Goal: Task Accomplishment & Management: Complete application form

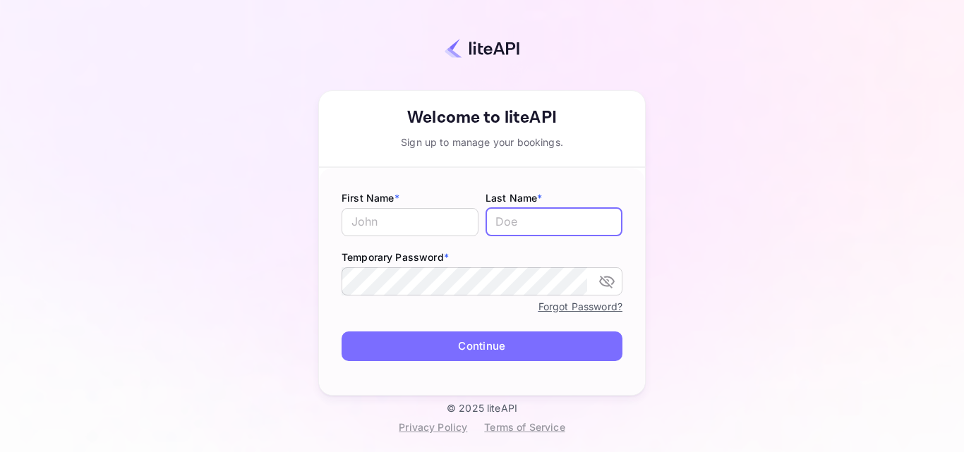
type input "[PERSON_NAME][EMAIL_ADDRESS][DOMAIN_NAME]"
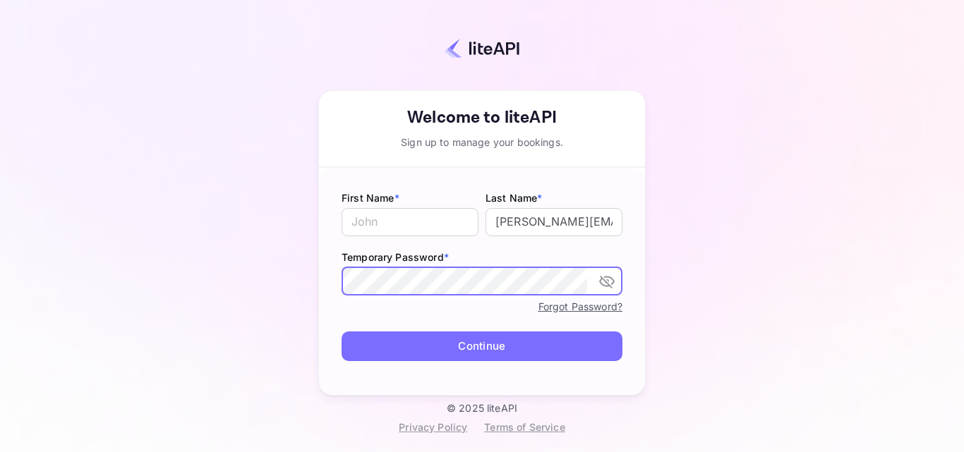
click at [601, 280] on icon "toggle password visibility" at bounding box center [607, 282] width 16 height 13
click at [396, 220] on input "text" at bounding box center [410, 222] width 137 height 28
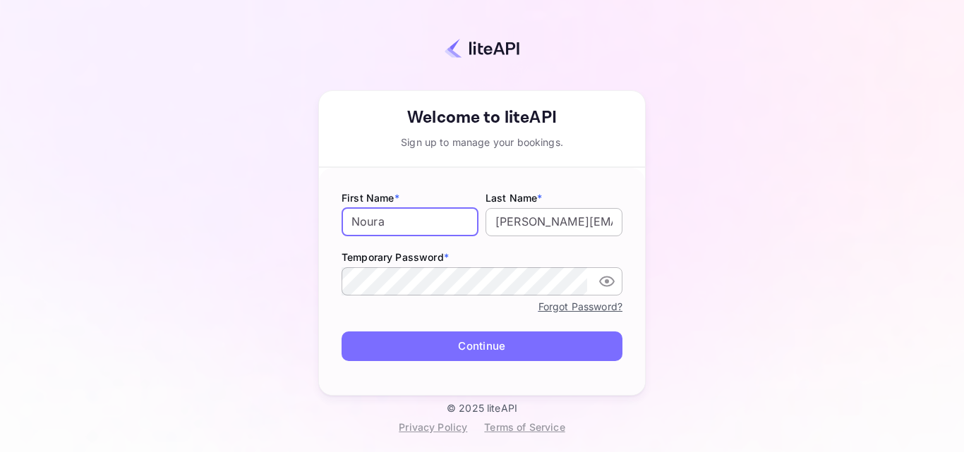
type input "Noura"
click at [550, 224] on input "[PERSON_NAME][EMAIL_ADDRESS][DOMAIN_NAME]" at bounding box center [554, 222] width 137 height 28
click at [397, 219] on input "Noura" at bounding box center [410, 222] width 137 height 28
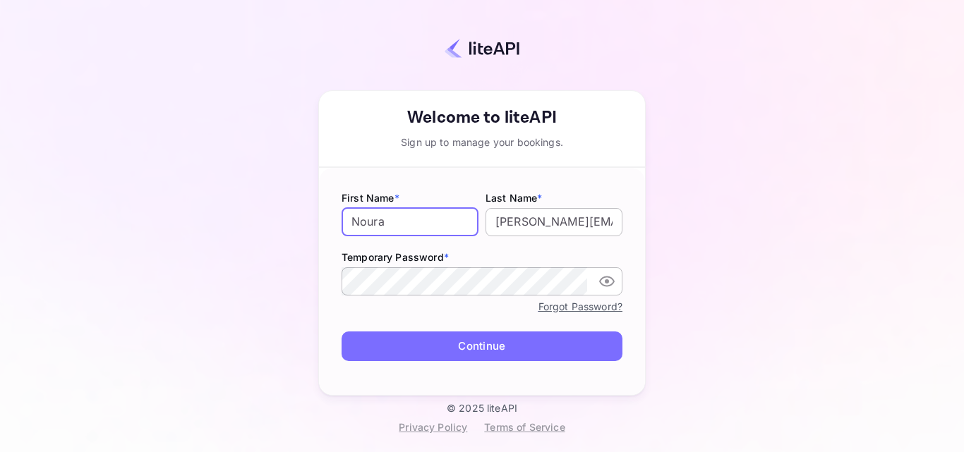
click at [559, 227] on input "[PERSON_NAME][EMAIL_ADDRESS][DOMAIN_NAME]" at bounding box center [554, 222] width 137 height 28
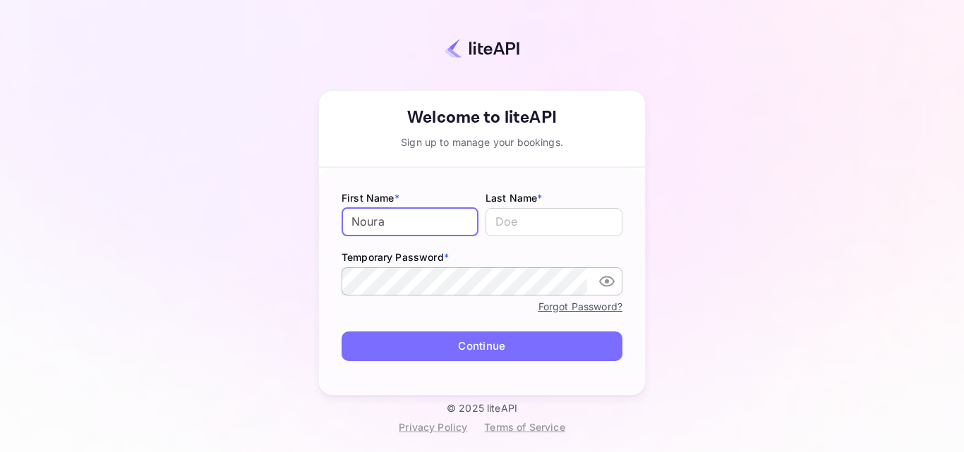
drag, startPoint x: 454, startPoint y: 227, endPoint x: 306, endPoint y: 246, distance: 149.5
click at [306, 246] on div "Your account has been created successfully, a confirmation link has been sent t…" at bounding box center [482, 213] width 840 height 380
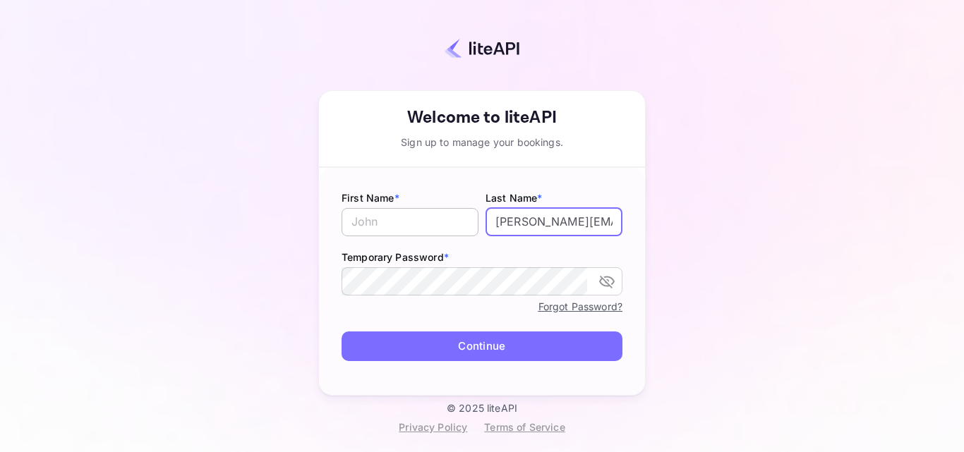
drag, startPoint x: 536, startPoint y: 224, endPoint x: 474, endPoint y: 231, distance: 63.2
click at [474, 231] on div "First Name * ​ Last Name * [PERSON_NAME][EMAIL_ADDRESS][DOMAIN_NAME] ​" at bounding box center [482, 215] width 281 height 48
click at [557, 222] on input "[PERSON_NAME][EMAIL_ADDRESS][DOMAIN_NAME]" at bounding box center [554, 222] width 137 height 28
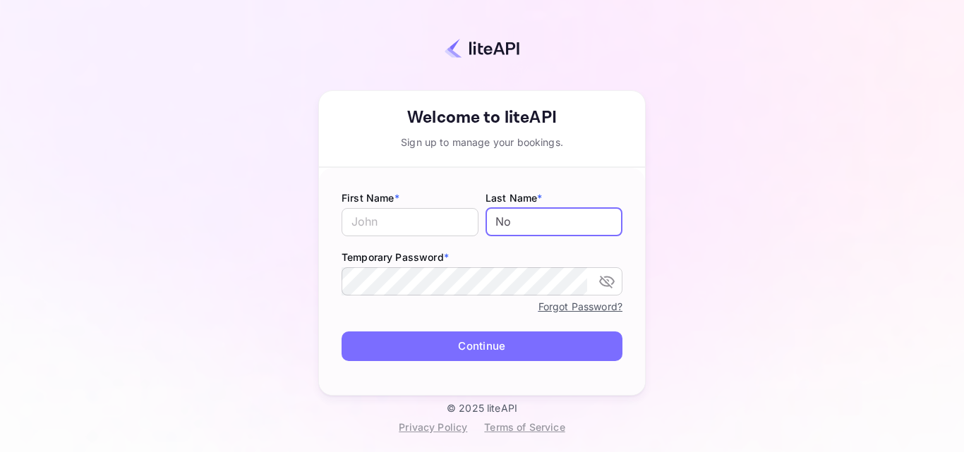
type input "N"
click at [557, 222] on input "Noura_" at bounding box center [554, 222] width 137 height 28
type input "[EMAIL_ADDRESS][DOMAIN_NAME]"
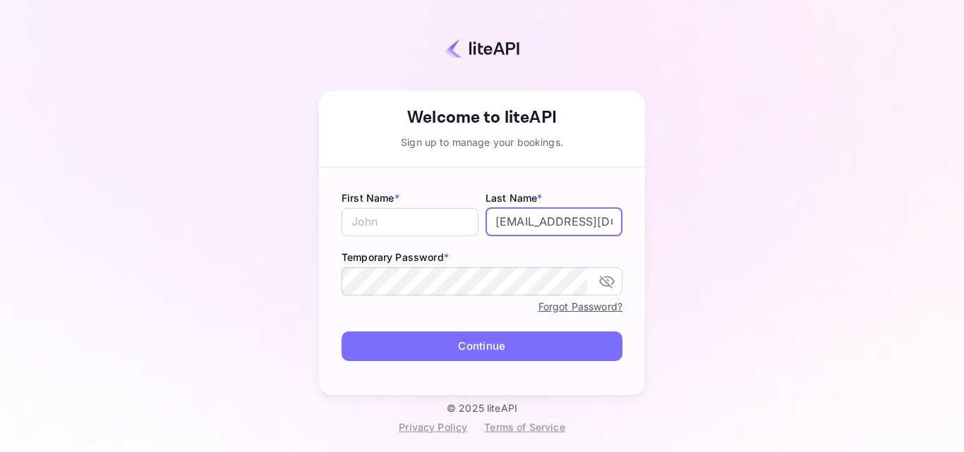
click at [556, 220] on input "[EMAIL_ADDRESS][DOMAIN_NAME]" at bounding box center [554, 222] width 137 height 28
click at [584, 220] on input "[EMAIL_ADDRESS][DOMAIN_NAME]" at bounding box center [554, 222] width 137 height 28
drag, startPoint x: 529, startPoint y: 224, endPoint x: 476, endPoint y: 222, distance: 52.3
click at [476, 222] on div "First Name * ​ Last Name * [PERSON_NAME][EMAIL_ADDRESS][DOMAIN_NAME] ​" at bounding box center [482, 215] width 281 height 48
click at [538, 225] on input "[EMAIL_ADDRESS][DOMAIN_NAME]" at bounding box center [554, 222] width 137 height 28
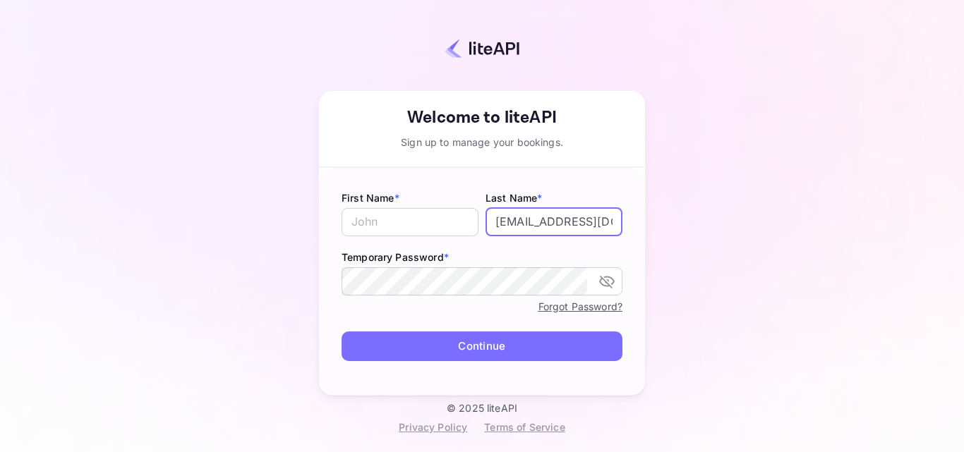
click at [574, 225] on input "[EMAIL_ADDRESS][DOMAIN_NAME]" at bounding box center [554, 222] width 137 height 28
click at [605, 284] on icon "toggle password visibility" at bounding box center [607, 281] width 17 height 17
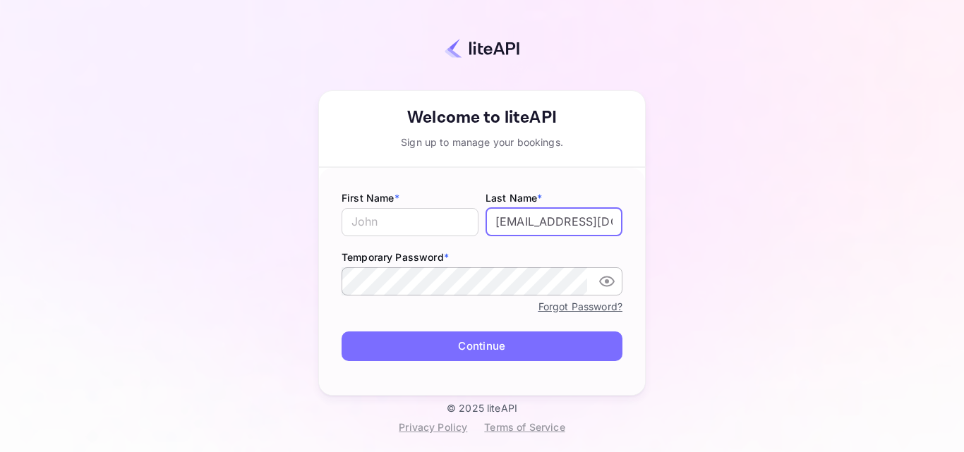
click at [558, 263] on label "Temporary Password *" at bounding box center [482, 257] width 281 height 15
click at [543, 237] on div "Last Name * [PERSON_NAME][EMAIL_ADDRESS][DOMAIN_NAME] ​" at bounding box center [554, 215] width 137 height 48
click at [535, 224] on input "[EMAIL_ADDRESS][DOMAIN_NAME]" at bounding box center [554, 222] width 137 height 28
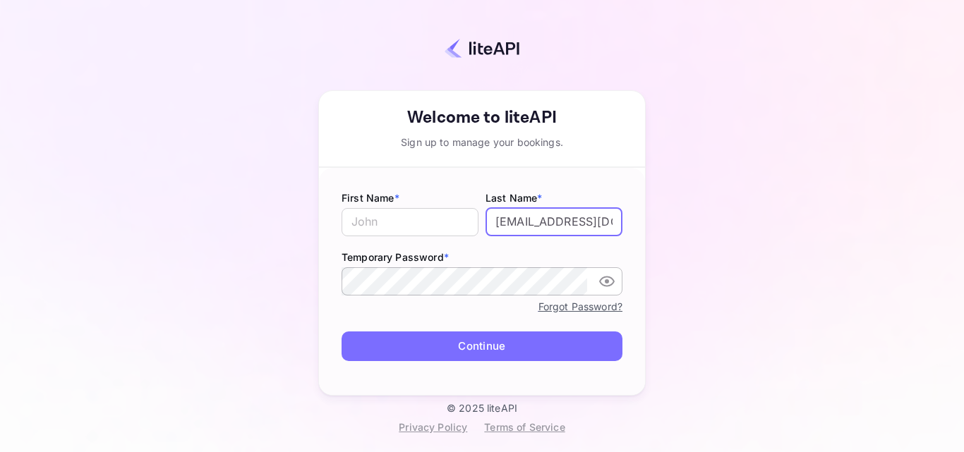
click at [535, 224] on input "[EMAIL_ADDRESS][DOMAIN_NAME]" at bounding box center [554, 222] width 137 height 28
click at [512, 203] on label "Last Name *" at bounding box center [554, 198] width 137 height 15
click at [517, 226] on input "[EMAIL_ADDRESS][DOMAIN_NAME]" at bounding box center [554, 222] width 137 height 28
click at [532, 221] on input "[EMAIL_ADDRESS][DOMAIN_NAME]" at bounding box center [554, 222] width 137 height 28
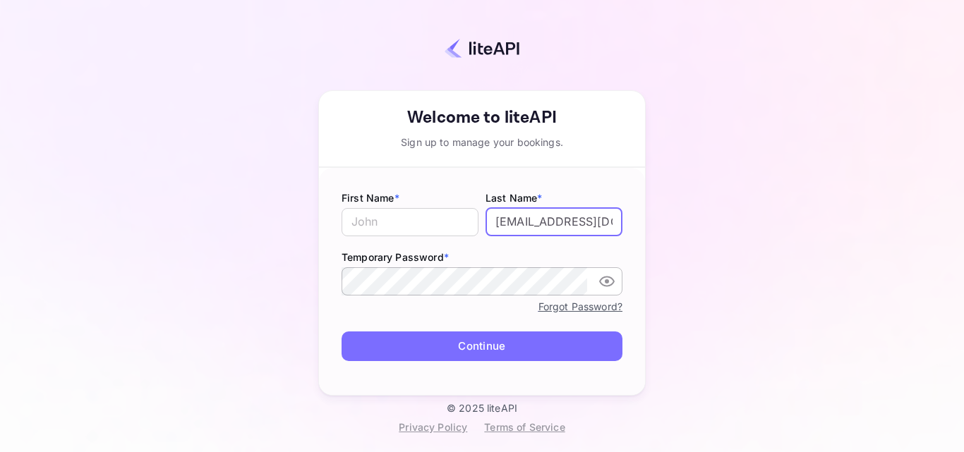
click at [532, 221] on input "[EMAIL_ADDRESS][DOMAIN_NAME]" at bounding box center [554, 222] width 137 height 28
click at [415, 221] on input "text" at bounding box center [410, 222] width 137 height 28
click at [507, 224] on input "[EMAIL_ADDRESS][DOMAIN_NAME]" at bounding box center [554, 222] width 137 height 28
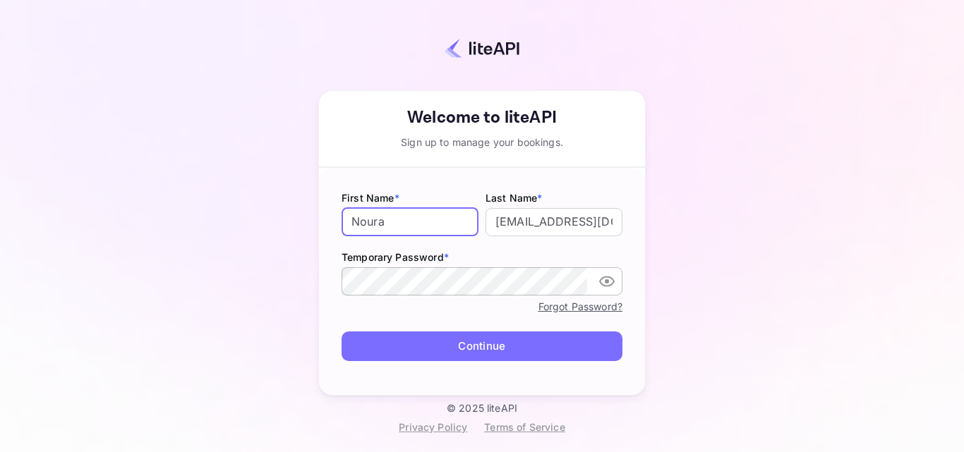
click at [434, 214] on input "Noura" at bounding box center [410, 222] width 137 height 28
drag, startPoint x: 421, startPoint y: 220, endPoint x: 335, endPoint y: 220, distance: 86.1
click at [335, 220] on form "First Name * [PERSON_NAME] ​ Last Name * [PERSON_NAME][EMAIL_ADDRESS][DOMAIN_NA…" at bounding box center [482, 282] width 326 height 228
type input "N"
click at [529, 227] on input "[EMAIL_ADDRESS][DOMAIN_NAME]" at bounding box center [554, 222] width 137 height 28
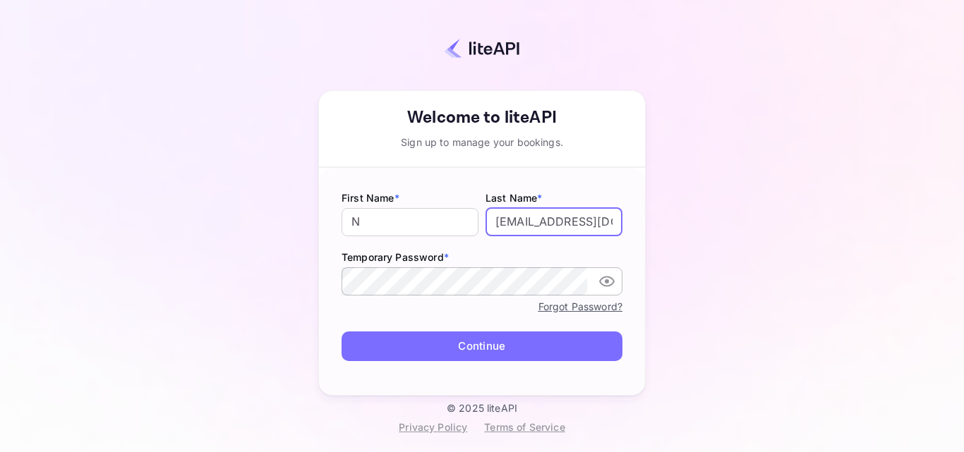
click at [529, 227] on input "[EMAIL_ADDRESS][DOMAIN_NAME]" at bounding box center [554, 222] width 137 height 28
type input "Ibadah"
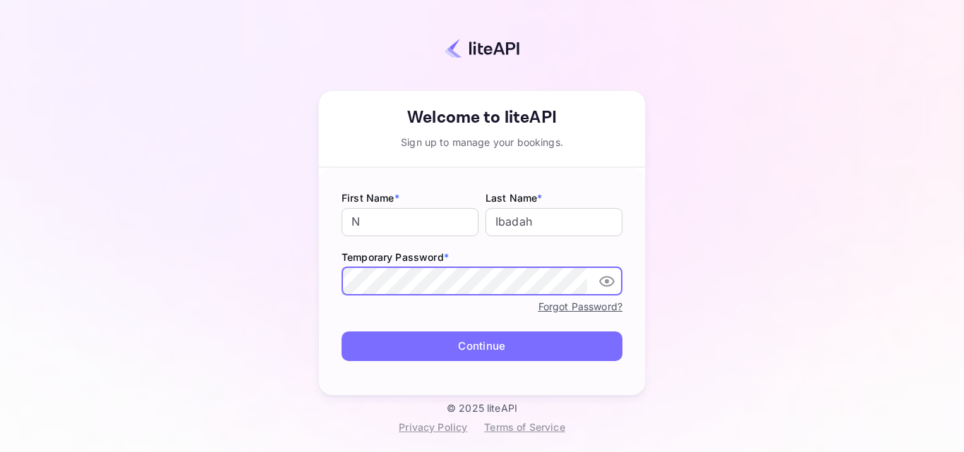
click at [243, 278] on div "Your account has been created successfully, a confirmation link has been sent t…" at bounding box center [482, 213] width 840 height 380
click at [358, 304] on div "Forgot Password?" at bounding box center [482, 306] width 281 height 17
click at [415, 332] on button "Continue" at bounding box center [482, 347] width 281 height 30
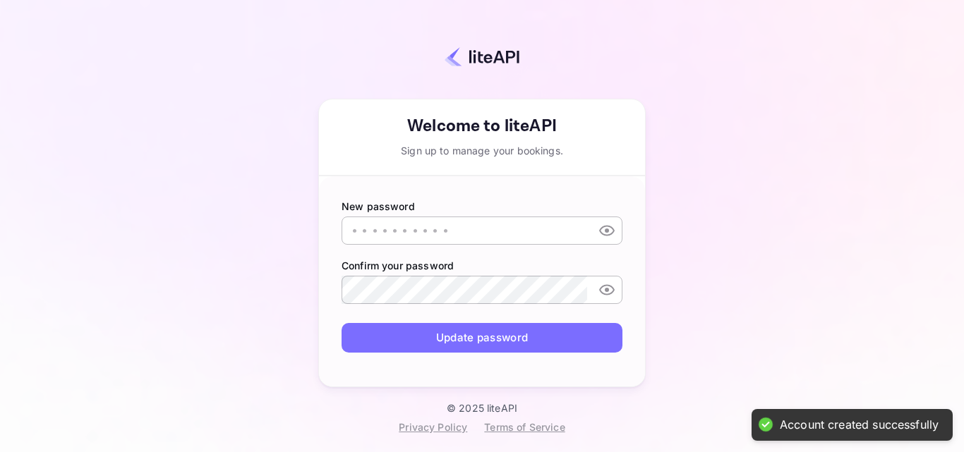
click at [529, 233] on input "text" at bounding box center [465, 231] width 246 height 28
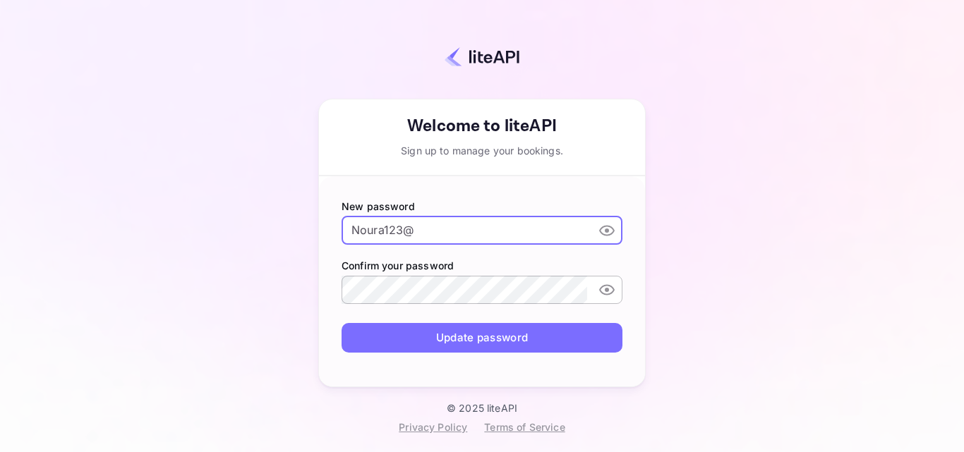
type input "Noura123@"
click at [419, 311] on form "New password [SECURITY_DATA] ​ Confirm your password ​ Update password" at bounding box center [482, 281] width 326 height 211
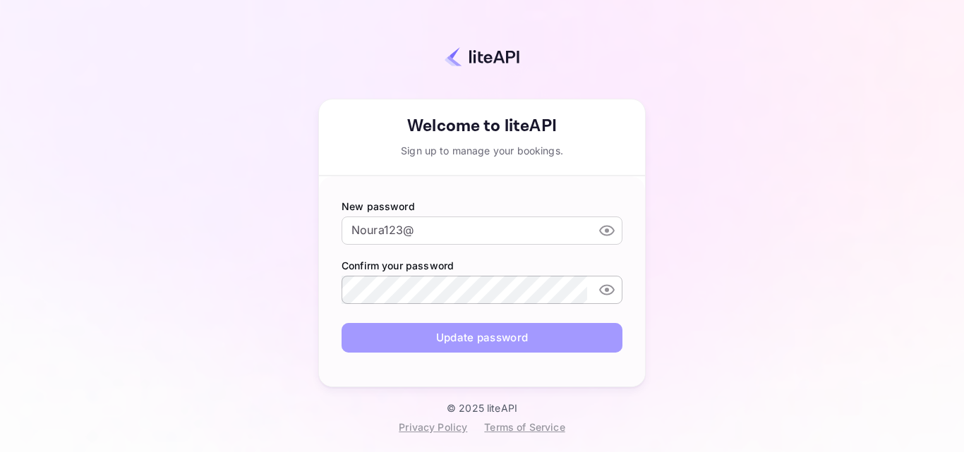
click at [469, 343] on button "Update password" at bounding box center [482, 338] width 281 height 30
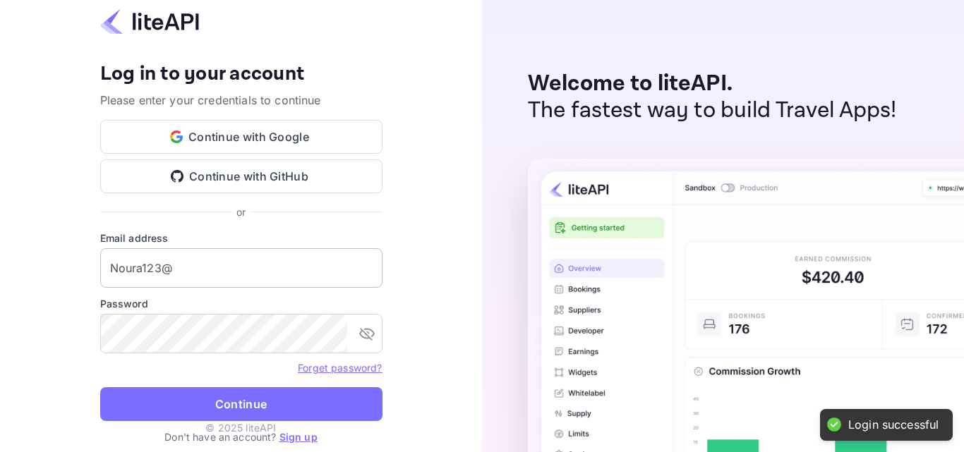
click at [242, 276] on input "Noura123@" at bounding box center [241, 268] width 282 height 40
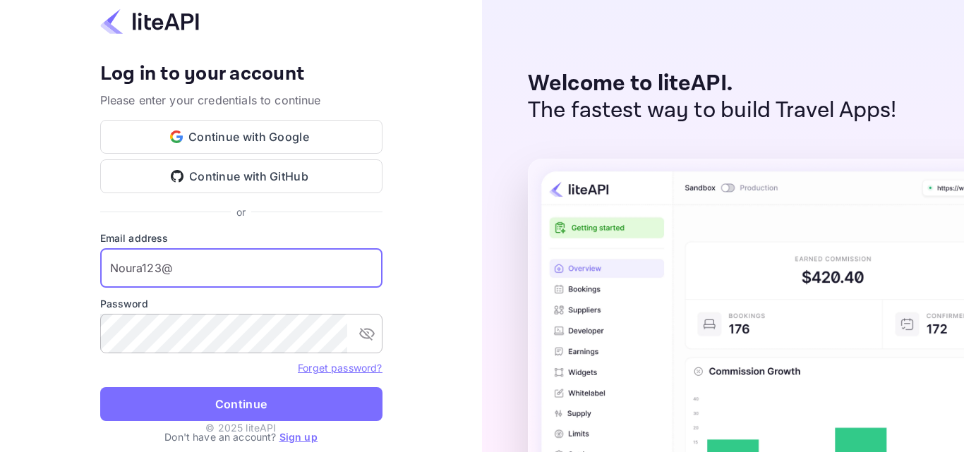
click at [365, 333] on icon "toggle password visibility" at bounding box center [367, 334] width 16 height 13
paste input "[EMAIL_ADDRESS][DOMAIN_NAME]"
drag, startPoint x: 183, startPoint y: 286, endPoint x: 71, endPoint y: 281, distance: 111.6
click at [71, 281] on div "Your account has been created successfully, a confirmation link has been sent t…" at bounding box center [241, 226] width 482 height 452
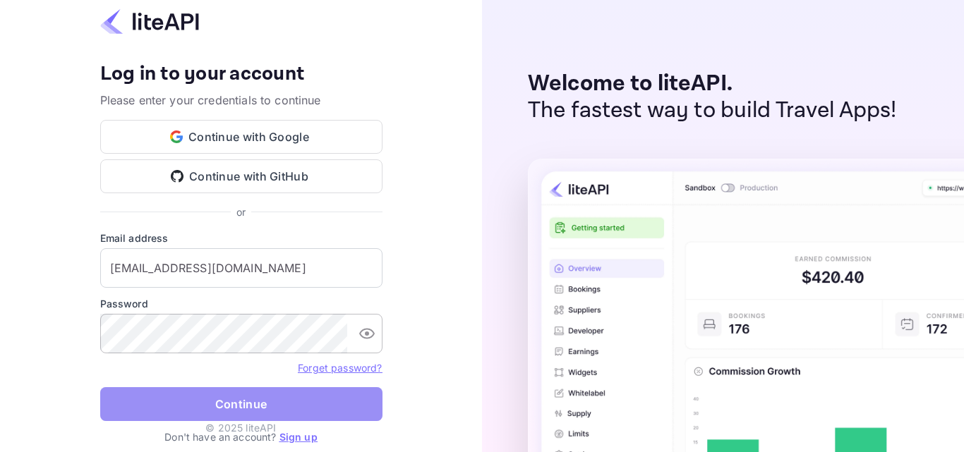
click at [195, 413] on button "Continue" at bounding box center [241, 405] width 282 height 34
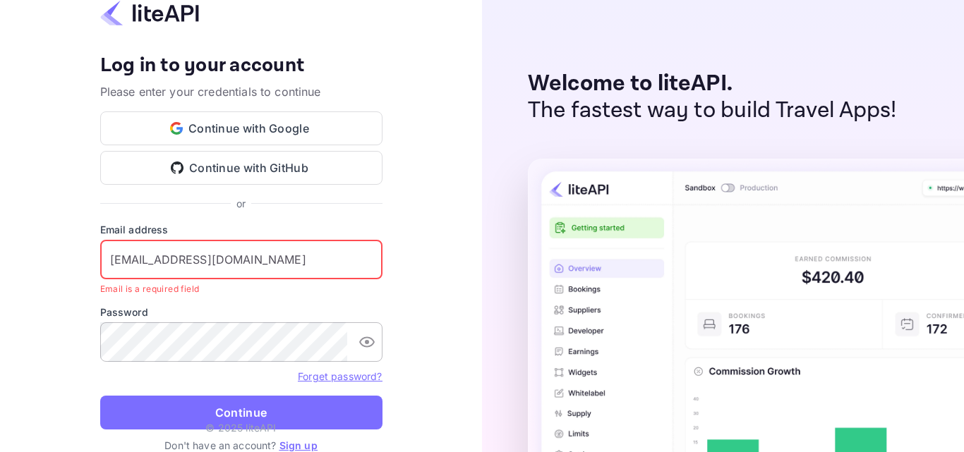
click at [273, 264] on input "[EMAIL_ADDRESS][DOMAIN_NAME]" at bounding box center [241, 260] width 282 height 40
click at [104, 264] on input "[EMAIL_ADDRESS][DOMAIN_NAME]" at bounding box center [241, 260] width 282 height 40
click at [114, 265] on input "[EMAIL_ADDRESS][DOMAIN_NAME]" at bounding box center [241, 260] width 282 height 40
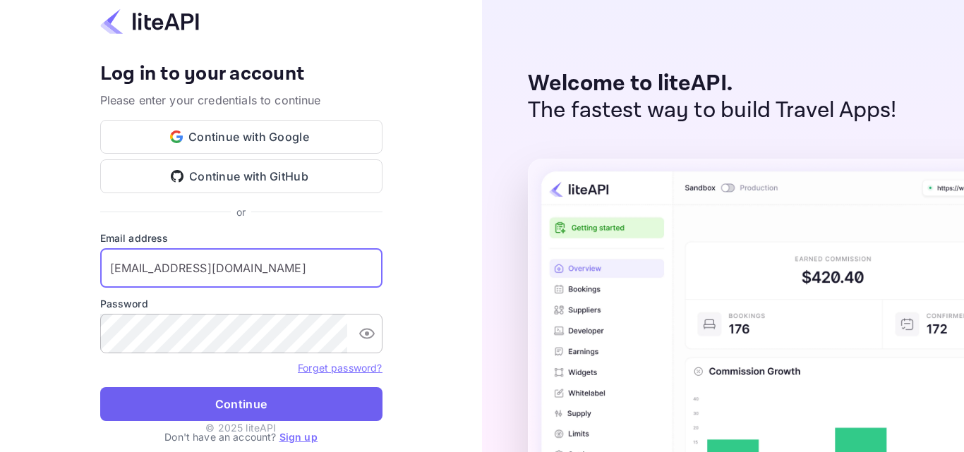
type input "[EMAIL_ADDRESS][DOMAIN_NAME]"
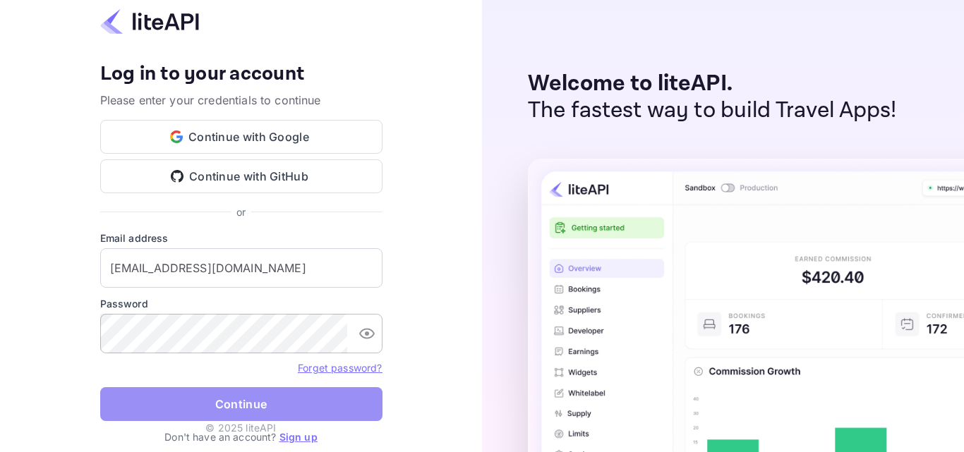
click at [186, 410] on button "Continue" at bounding box center [241, 405] width 282 height 34
